Goal: Transaction & Acquisition: Purchase product/service

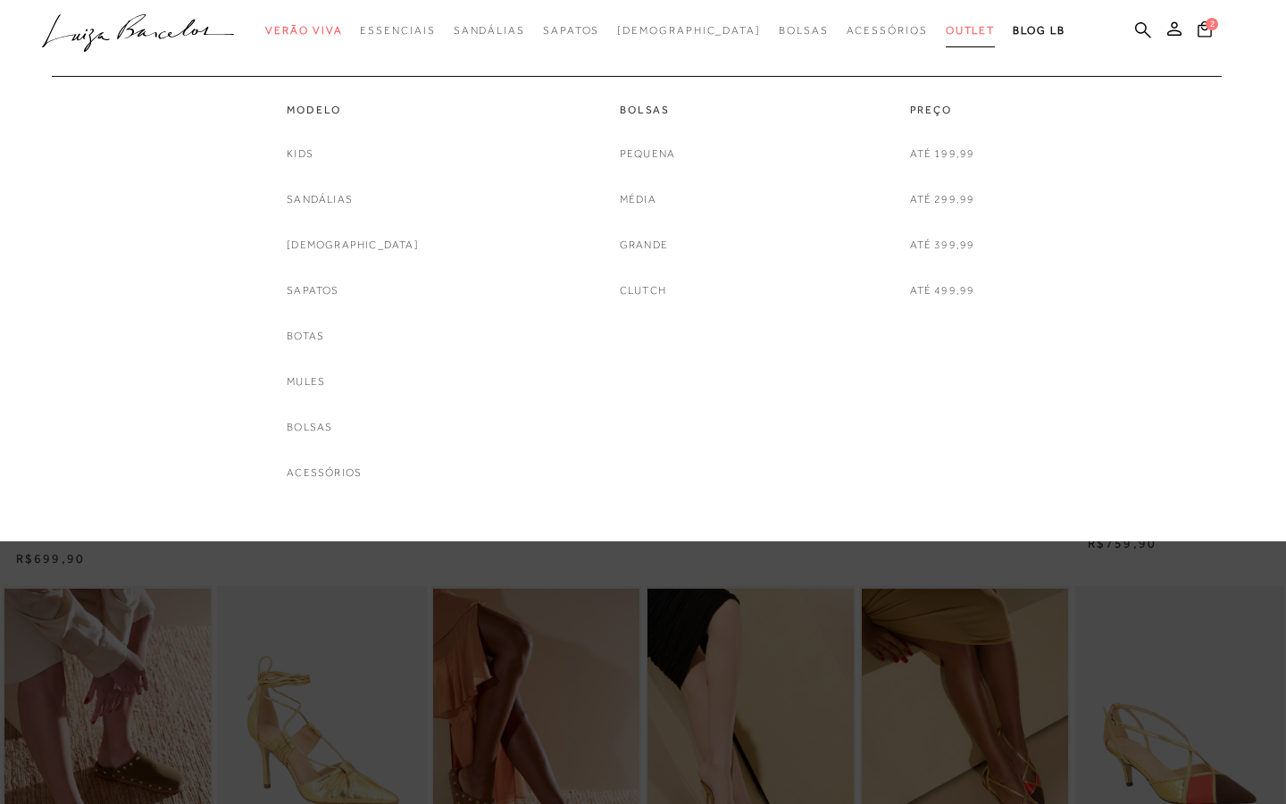
click at [946, 32] on span "Outlet" at bounding box center [971, 30] width 50 height 13
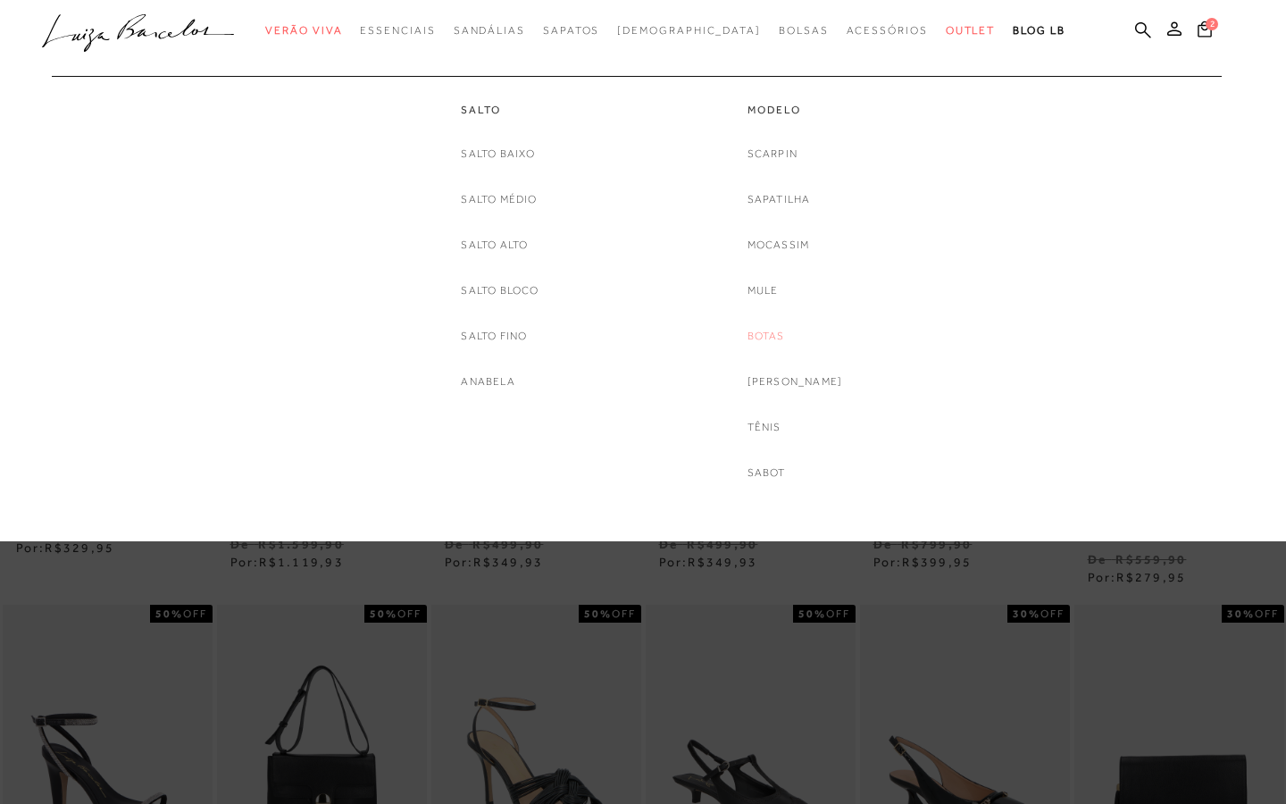
click at [774, 337] on link "Botas" at bounding box center [766, 336] width 38 height 19
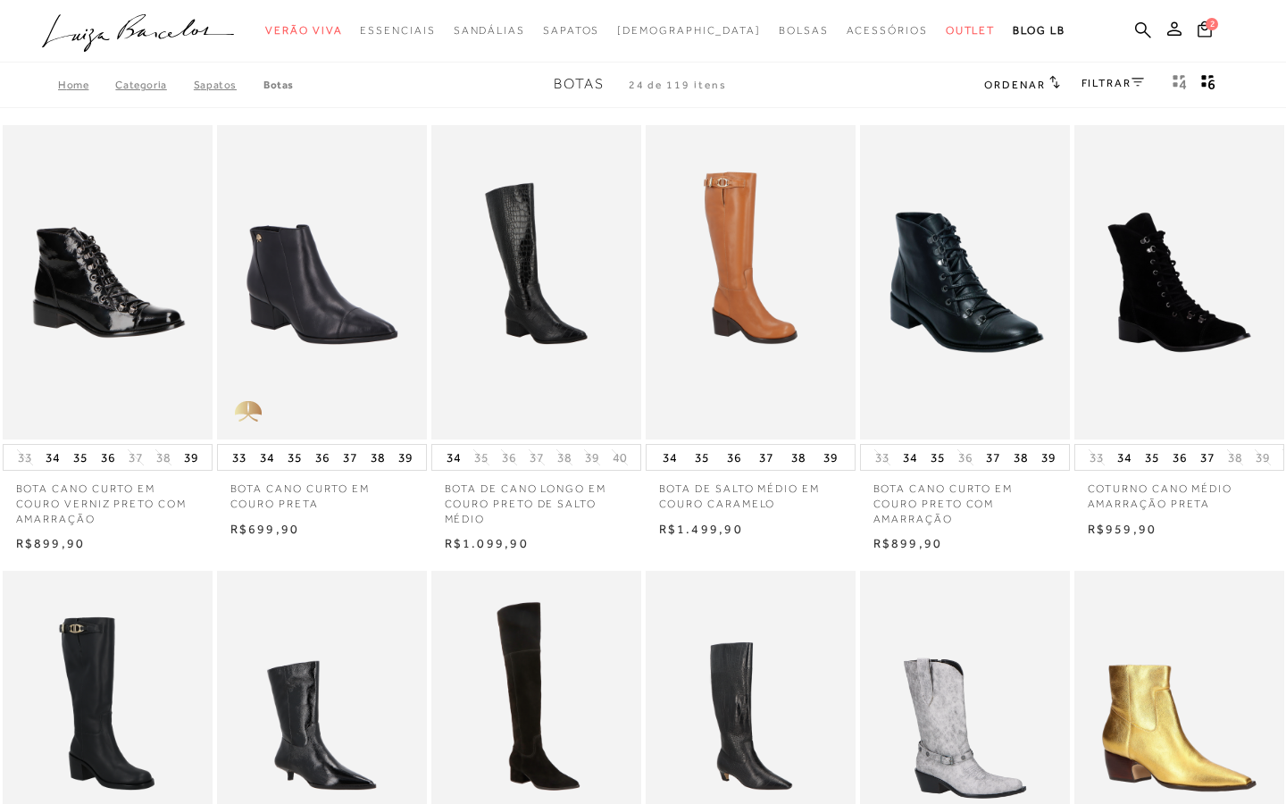
click at [1099, 74] on div "FILTRAR" at bounding box center [1112, 84] width 63 height 23
click at [1106, 85] on link "FILTRAR" at bounding box center [1112, 83] width 63 height 13
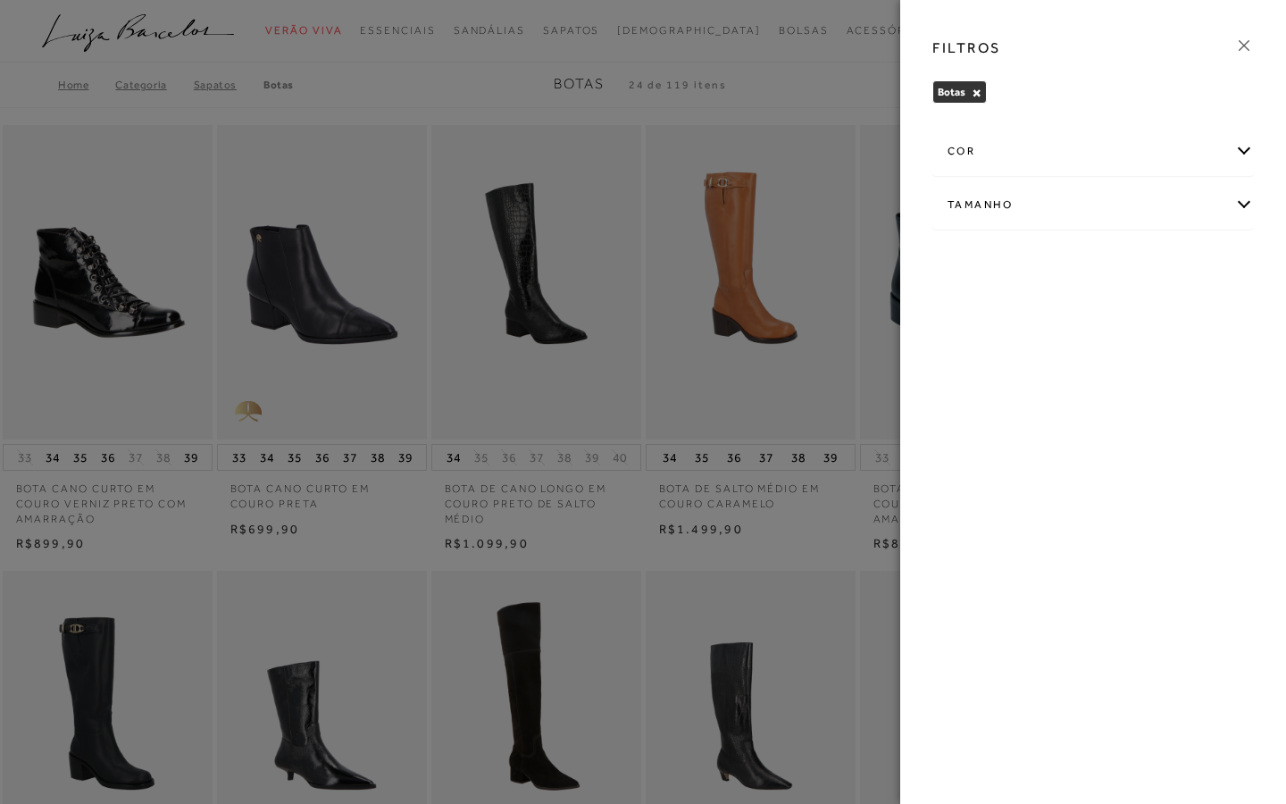
click at [981, 199] on div "Tamanho" at bounding box center [1093, 204] width 320 height 47
click at [1161, 267] on span "37" at bounding box center [1161, 261] width 26 height 13
click at [1161, 267] on input "37" at bounding box center [1153, 265] width 18 height 18
checkbox input "true"
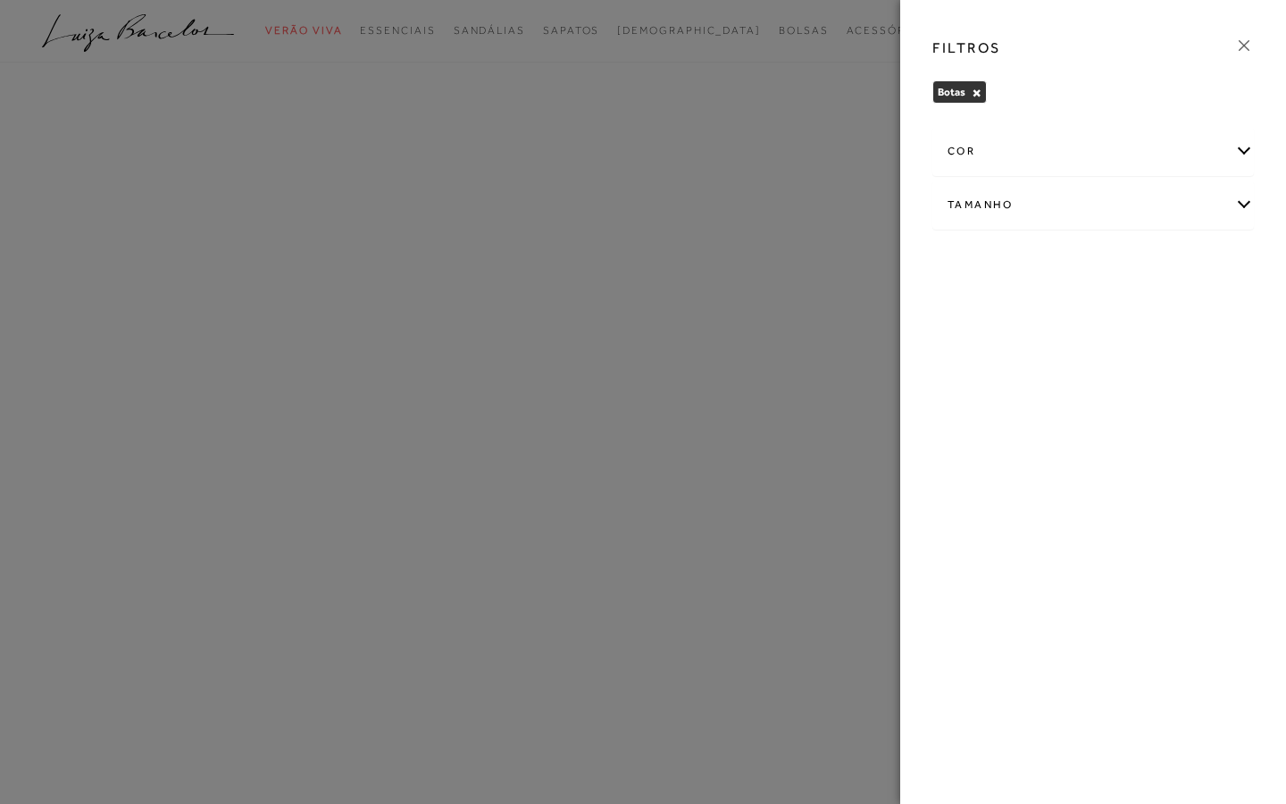
click at [768, 110] on div at bounding box center [643, 402] width 1286 height 804
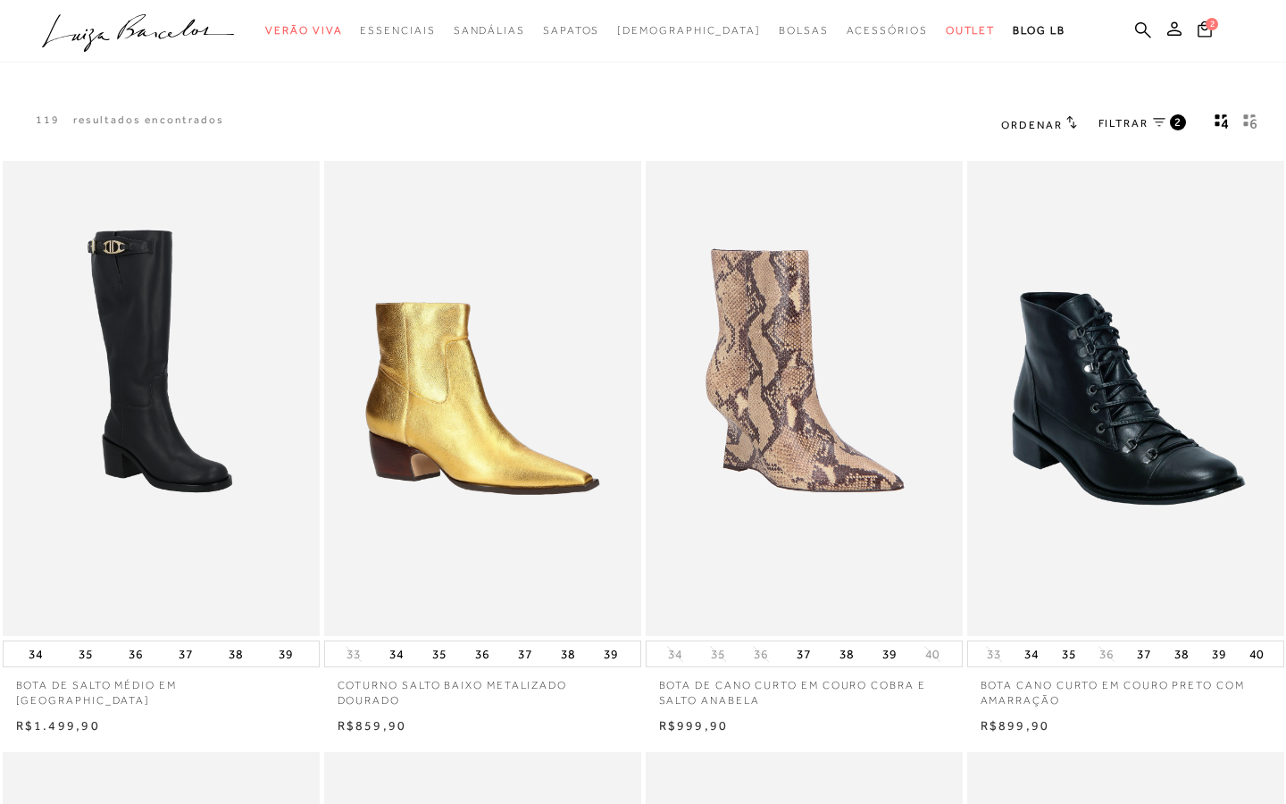
click at [1252, 113] on button "gridText6Desc" at bounding box center [1250, 124] width 25 height 23
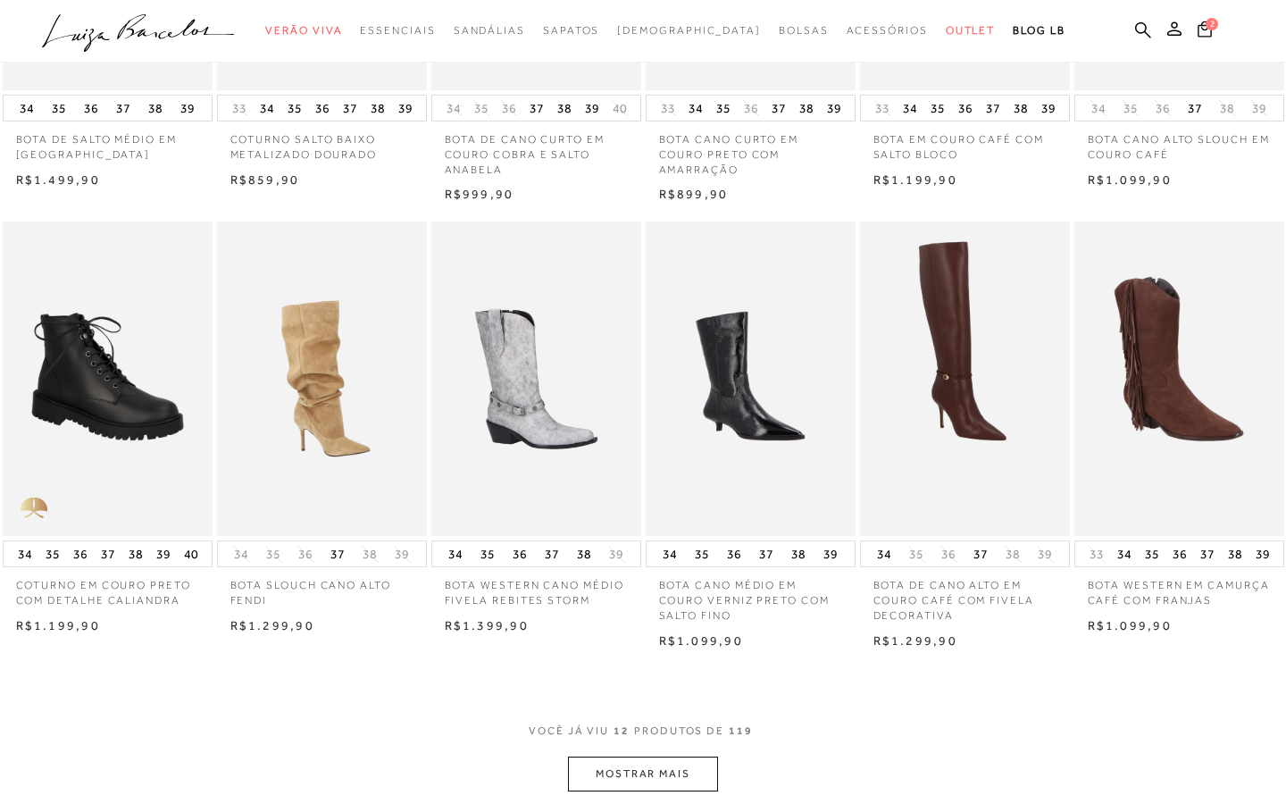
scroll to position [457, 0]
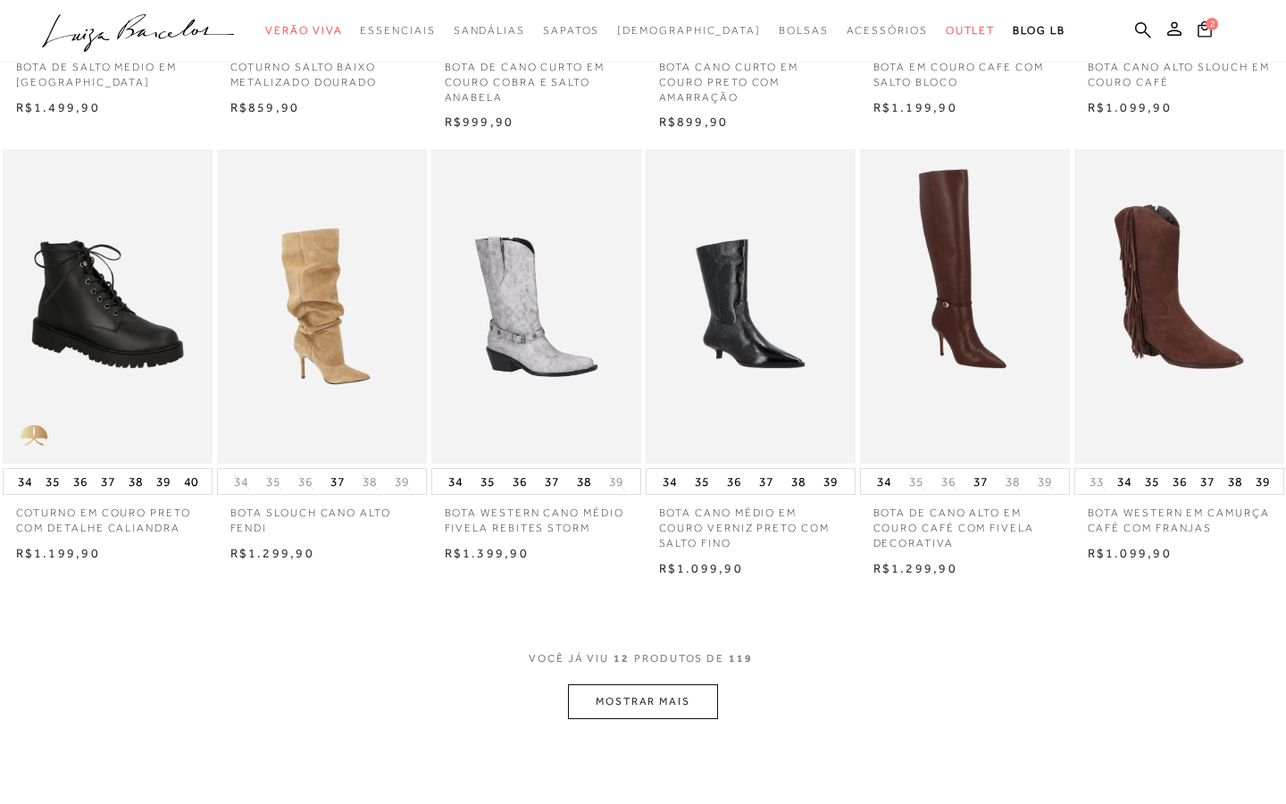
click at [687, 694] on button "MOSTRAR MAIS" at bounding box center [643, 701] width 150 height 35
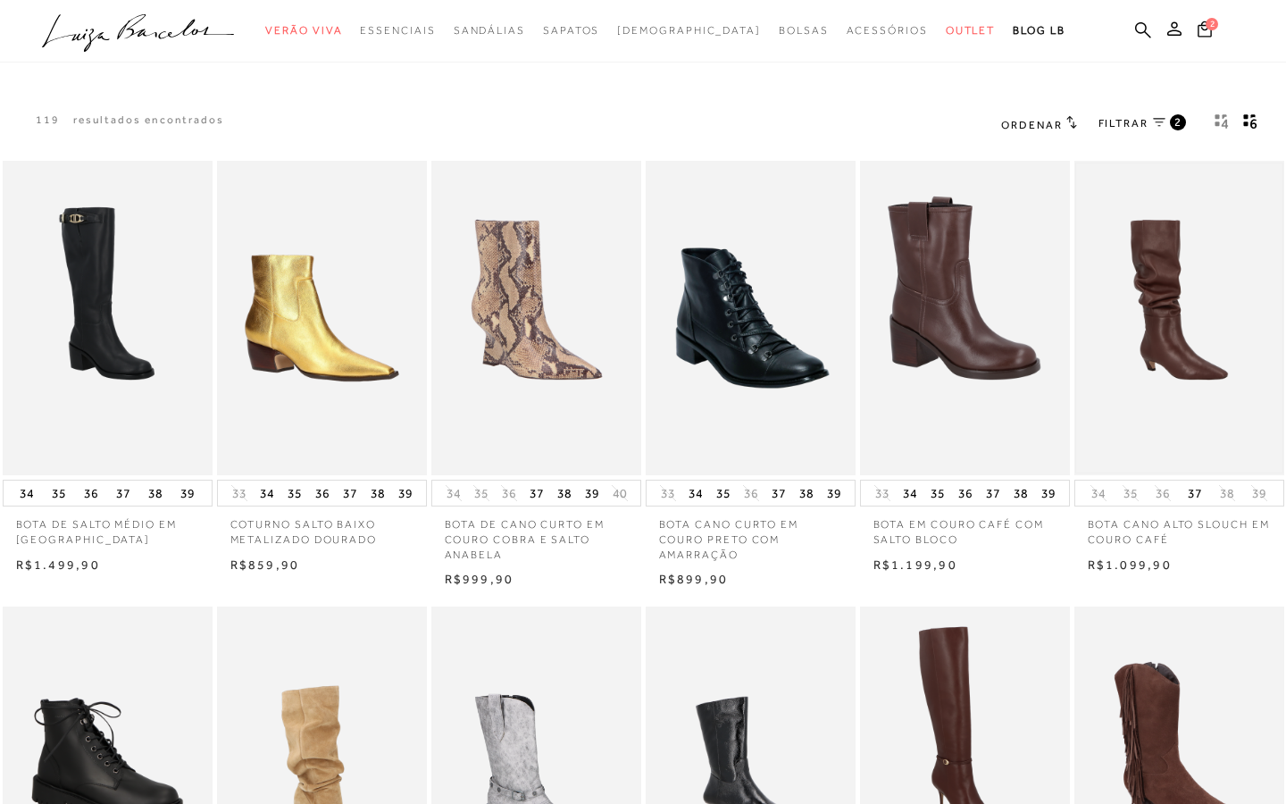
scroll to position [0, 0]
click at [1072, 124] on icon at bounding box center [1071, 121] width 11 height 13
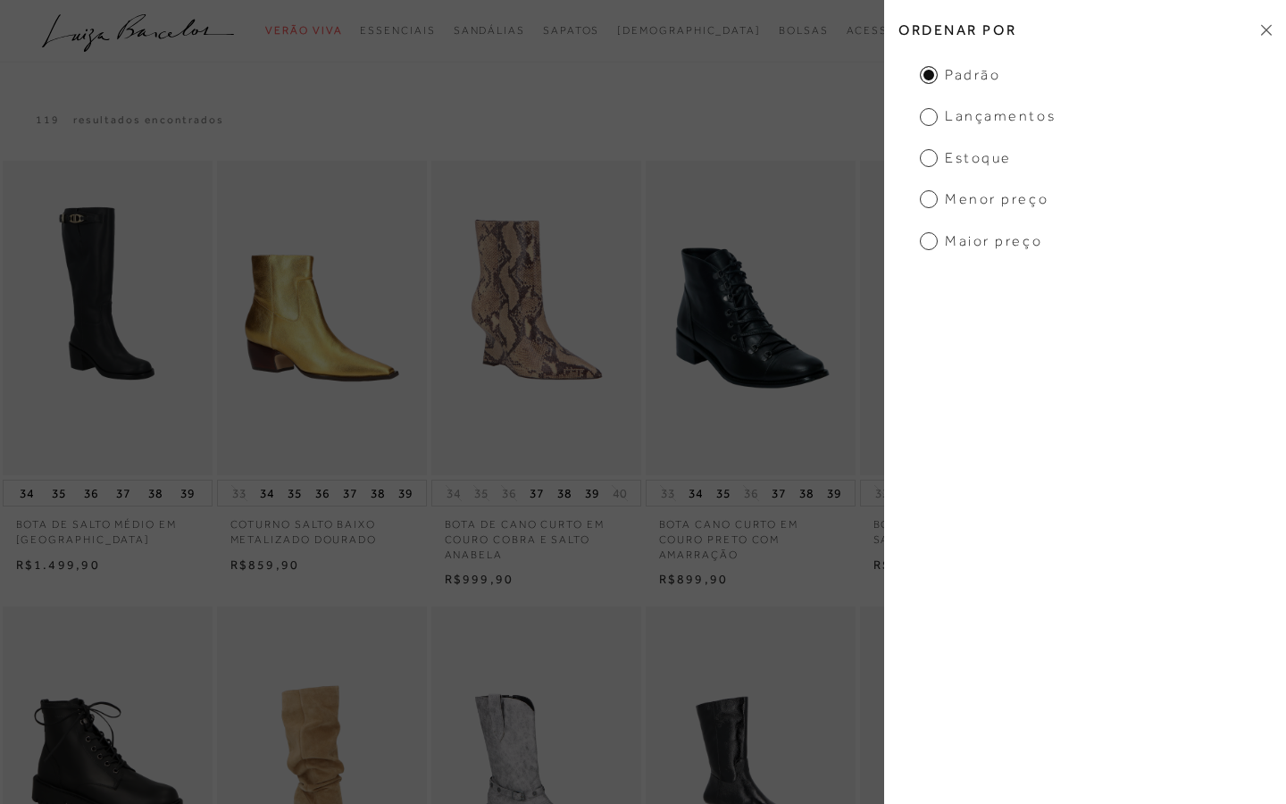
click at [942, 204] on span "Menor Preço" at bounding box center [984, 199] width 129 height 20
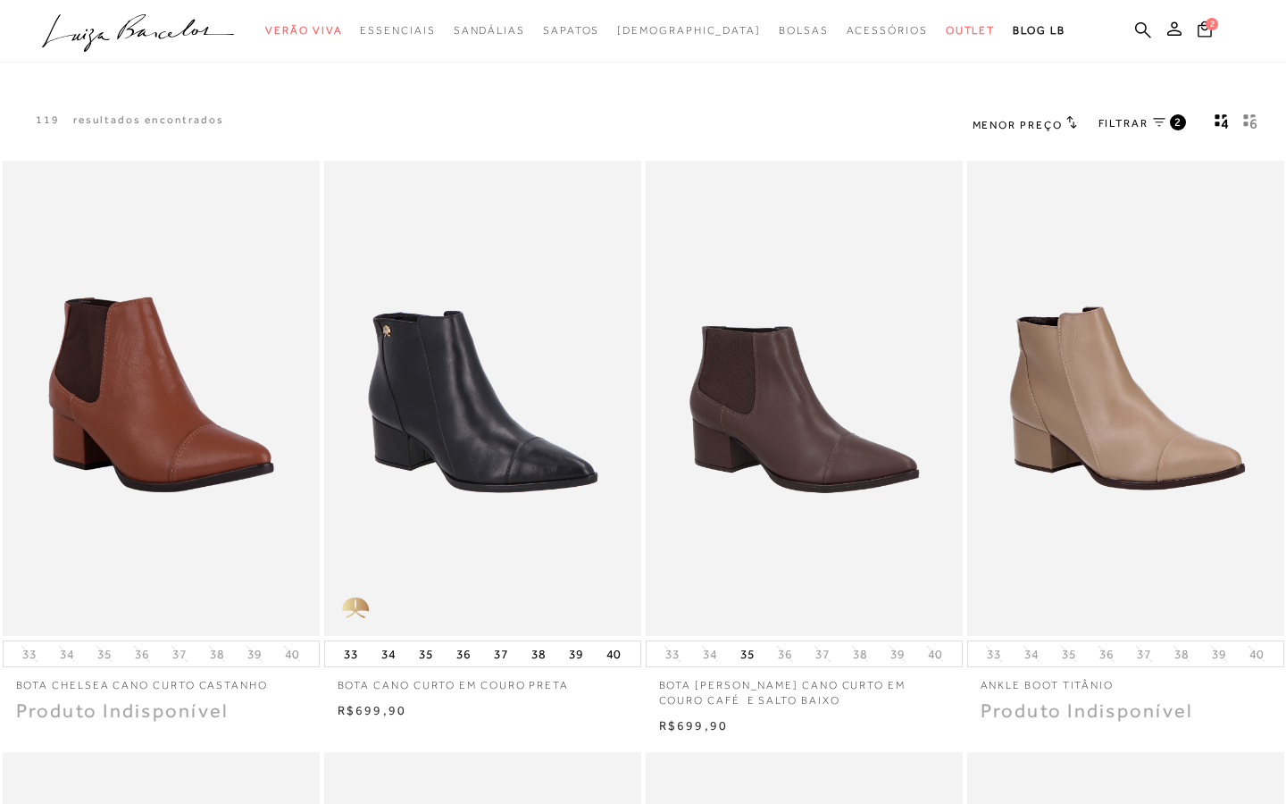
click at [1246, 125] on rect "gridText6Desc" at bounding box center [1246, 123] width 4 height 4
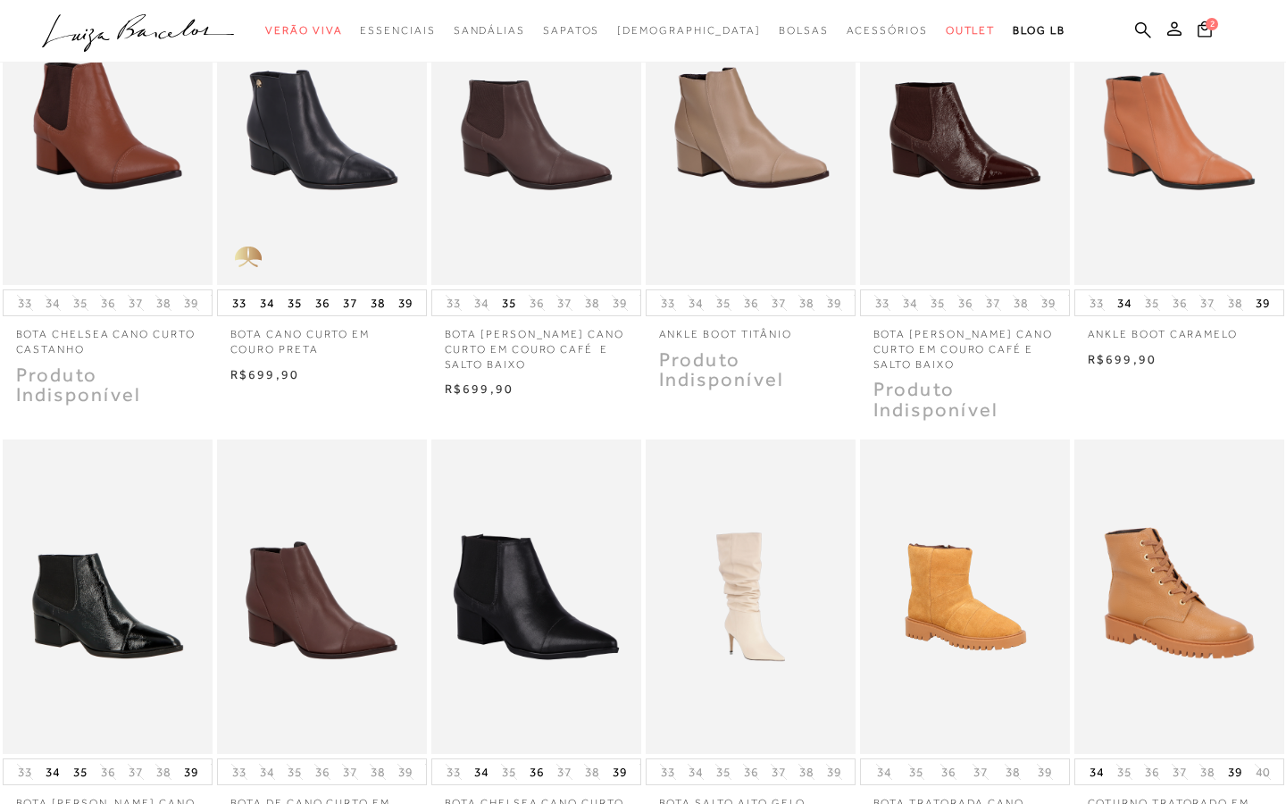
scroll to position [420, 0]
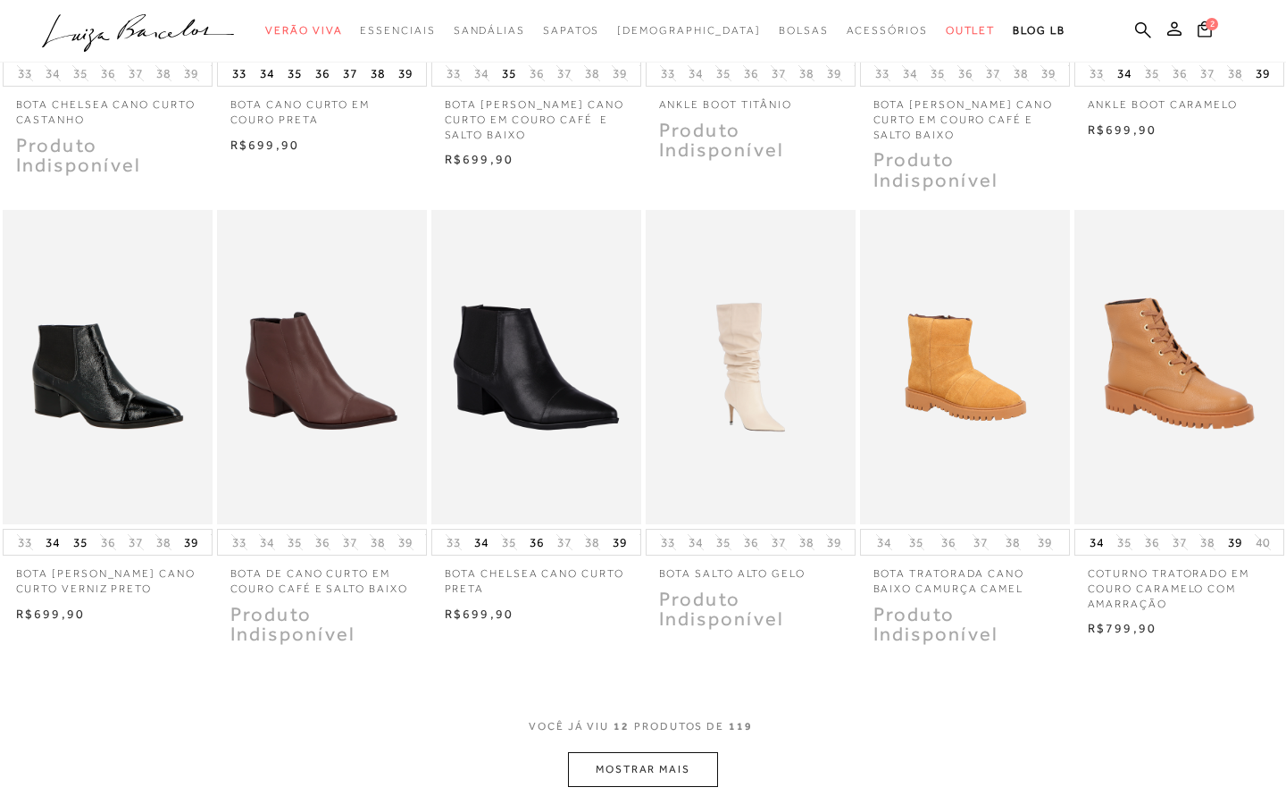
click at [587, 752] on button "MOSTRAR MAIS" at bounding box center [643, 769] width 150 height 35
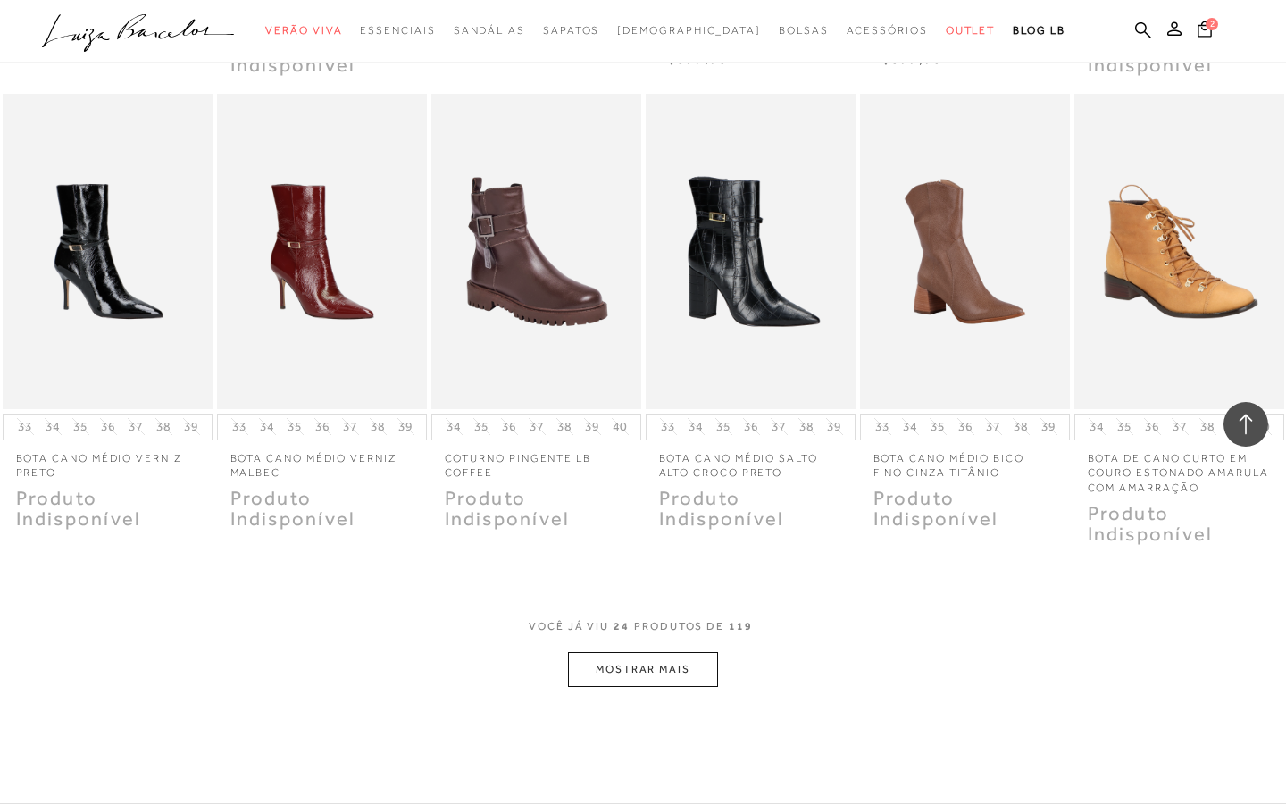
scroll to position [1436, 0]
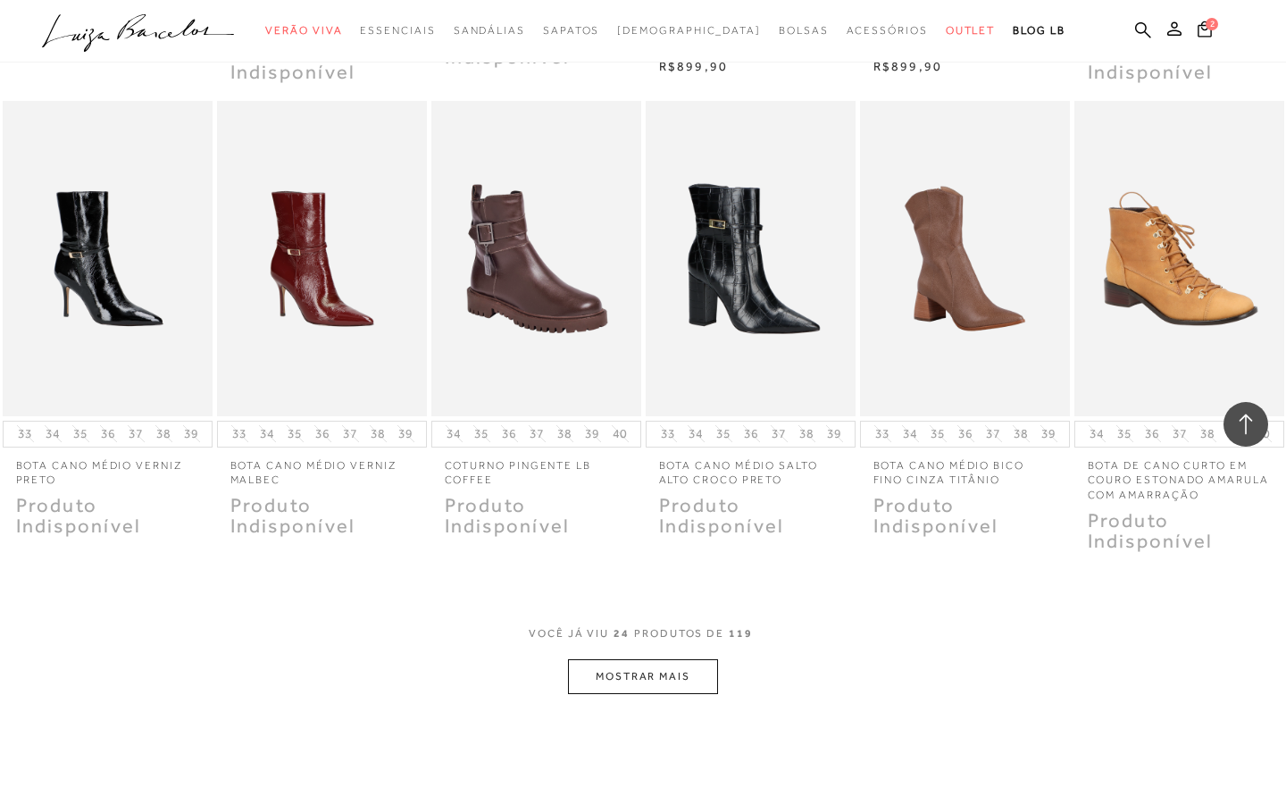
click at [603, 659] on button "MOSTRAR MAIS" at bounding box center [643, 676] width 150 height 35
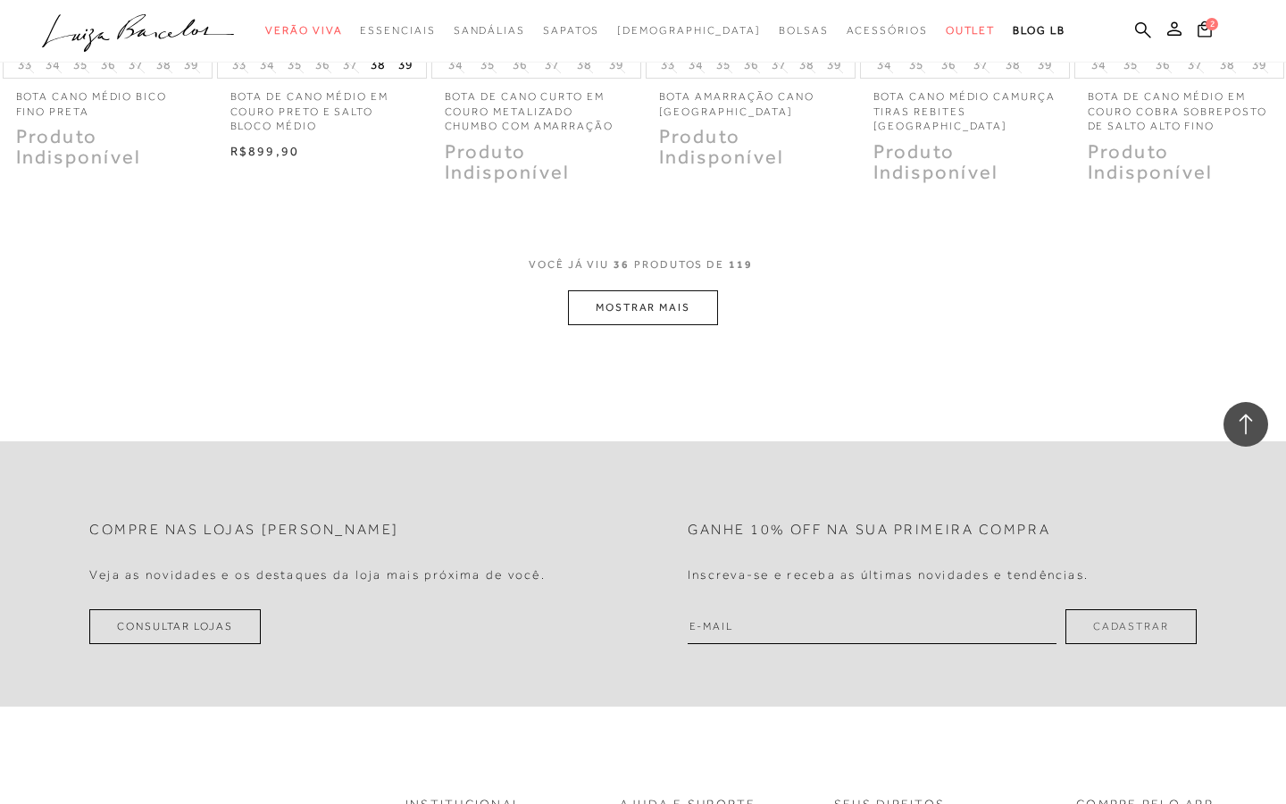
scroll to position [2549, 0]
